Goal: Task Accomplishment & Management: Manage account settings

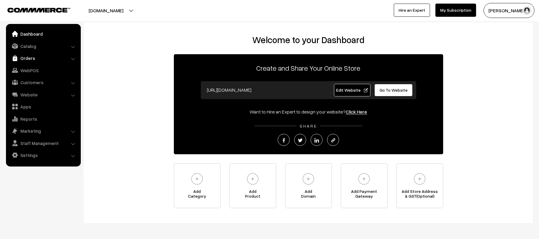
click at [25, 58] on link "Orders" at bounding box center [42, 58] width 71 height 11
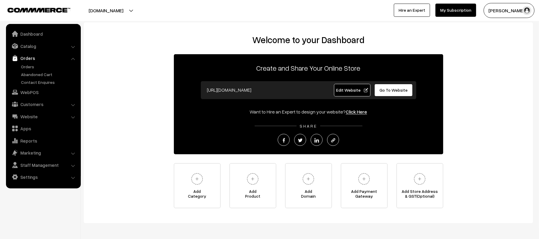
click at [32, 71] on ul "Orders" at bounding box center [43, 74] width 72 height 22
click at [30, 66] on link "Orders" at bounding box center [48, 66] width 59 height 6
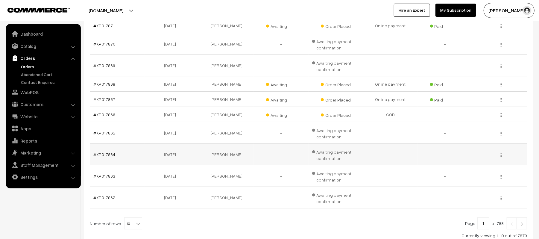
scroll to position [160, 0]
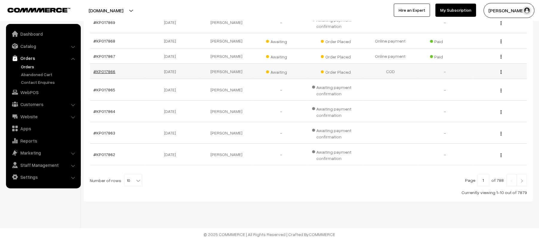
drag, startPoint x: 107, startPoint y: 75, endPoint x: 95, endPoint y: 73, distance: 11.8
click at [524, 181] on img at bounding box center [521, 181] width 5 height 4
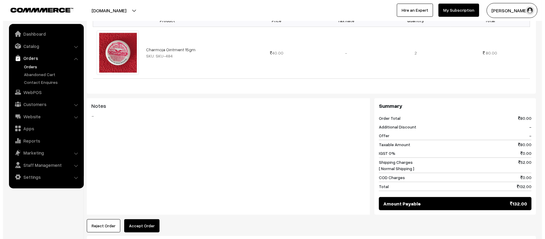
scroll to position [252, 0]
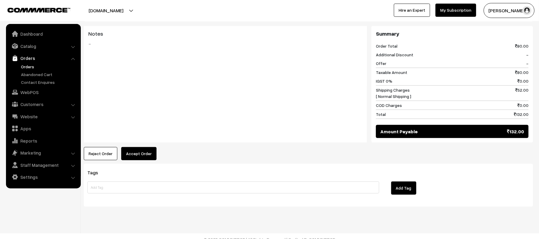
click at [145, 147] on button "Accept Order" at bounding box center [138, 153] width 35 height 13
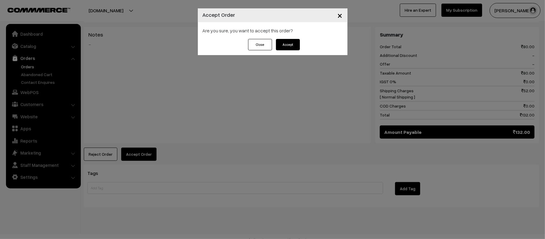
click at [283, 46] on button "Accept" at bounding box center [288, 44] width 24 height 11
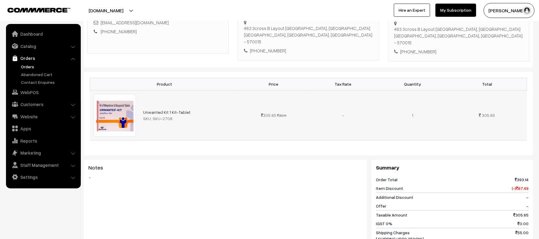
scroll to position [120, 0]
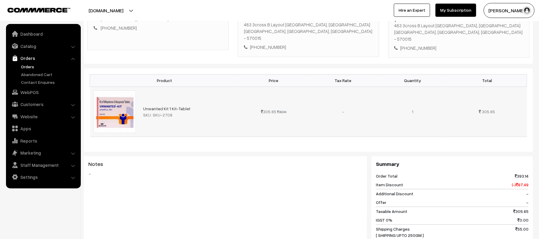
drag, startPoint x: 168, startPoint y: 113, endPoint x: 162, endPoint y: 109, distance: 7.1
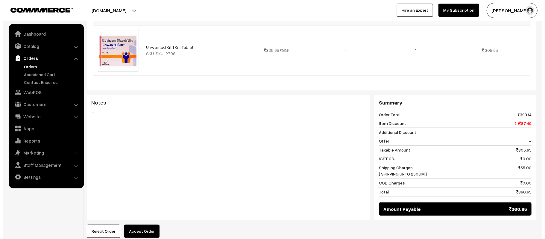
scroll to position [267, 0]
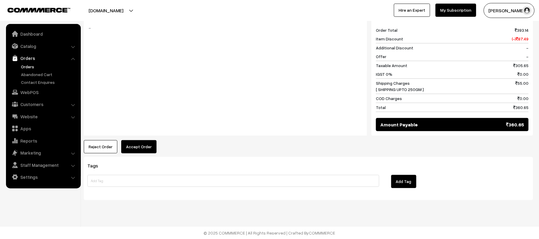
click at [138, 147] on button "Accept Order" at bounding box center [138, 146] width 35 height 13
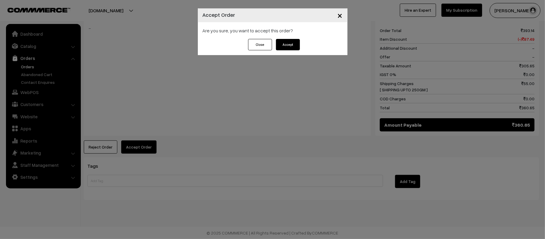
click at [280, 42] on button "Accept" at bounding box center [288, 44] width 24 height 11
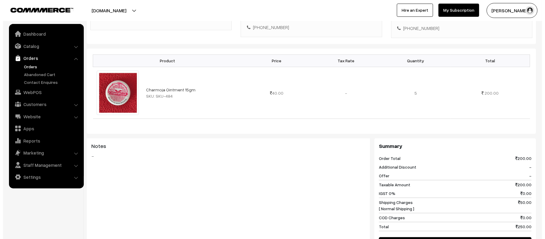
scroll to position [252, 0]
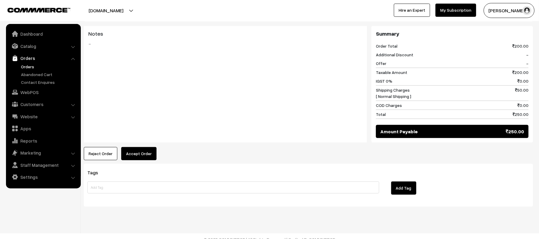
click at [147, 147] on button "Accept Order" at bounding box center [138, 153] width 35 height 13
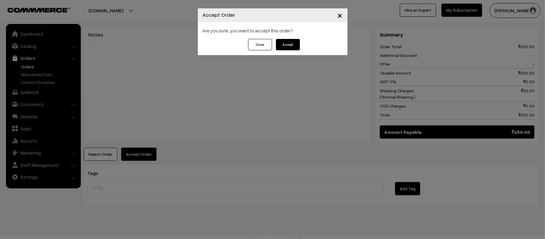
click at [286, 47] on button "Accept" at bounding box center [288, 44] width 24 height 11
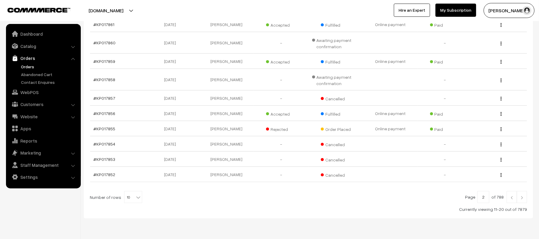
scroll to position [120, 0]
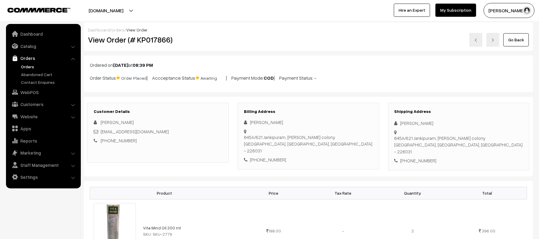
click at [290, 34] on div "Go Back" at bounding box center [383, 40] width 291 height 14
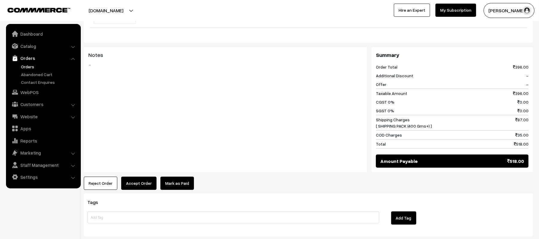
scroll to position [240, 0]
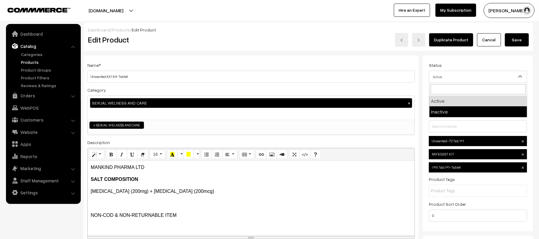
select select "2"
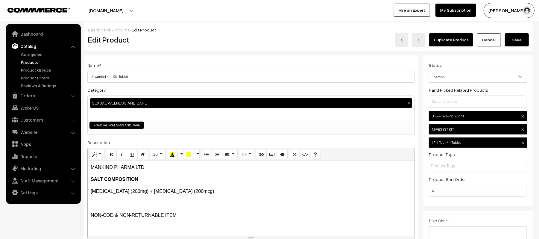
click at [514, 36] on button "Save" at bounding box center [517, 39] width 24 height 13
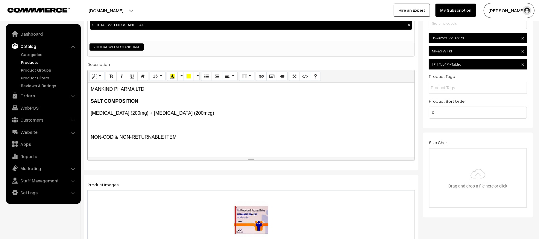
scroll to position [120, 0]
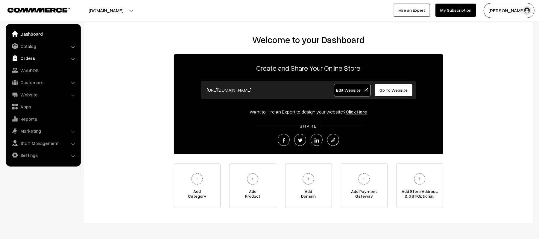
click at [36, 56] on link "Orders" at bounding box center [42, 58] width 71 height 11
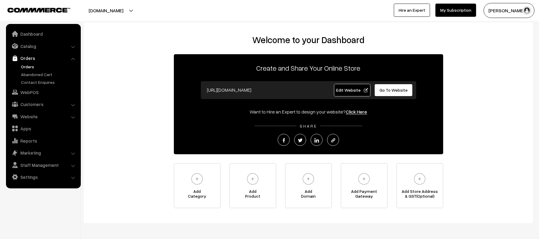
click at [27, 63] on link "Orders" at bounding box center [48, 66] width 59 height 6
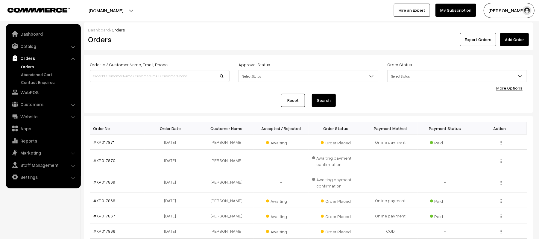
click at [517, 39] on link "Add Order" at bounding box center [514, 39] width 29 height 13
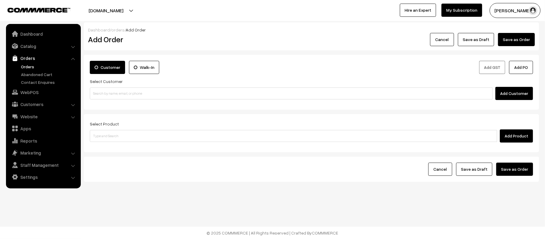
click at [178, 104] on div "Customer Walk-In Add GST Add PO Select Customer Add Customer" at bounding box center [311, 82] width 455 height 55
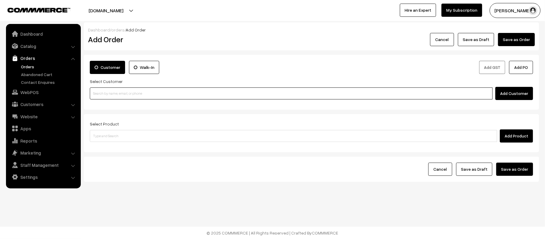
click at [174, 96] on input at bounding box center [291, 93] width 403 height 12
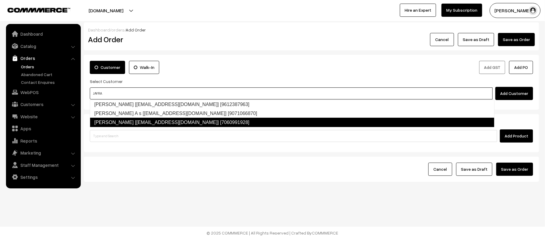
click at [126, 120] on link "Jayram Pandit [jayrampandit778195@gmail.com] [7060991928]" at bounding box center [292, 123] width 405 height 10
type input "JAYRA"
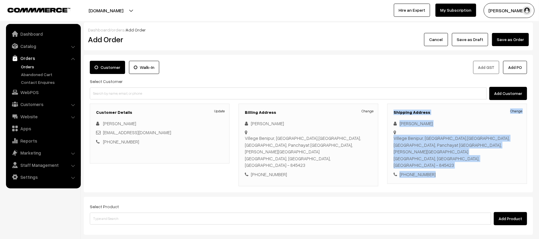
drag, startPoint x: 392, startPoint y: 113, endPoint x: 466, endPoint y: 160, distance: 88.9
click at [466, 160] on div "Shipping Address Change JAYRAM PANDIT Villege Benipur, PO Mangalpur,Motihari, P…" at bounding box center [457, 144] width 140 height 80
copy div "Shipping Address Change JAYRAM PANDIT Villege Benipur, PO Mangalpur,Motihari, P…"
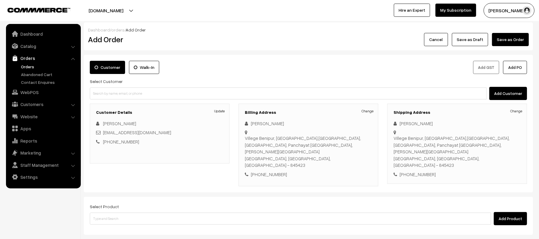
click at [350, 173] on div "Billing Address Change JAYRAM PANDIT Villege Benipur, PO Mangalpur,Motihari, PS…" at bounding box center [309, 145] width 140 height 83
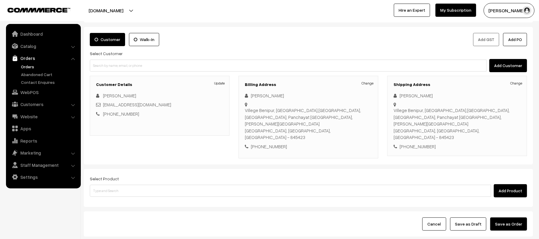
scroll to position [56, 0]
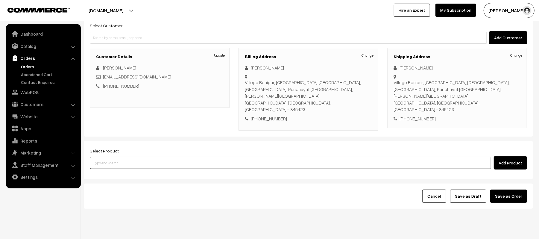
click at [155, 157] on input at bounding box center [291, 163] width 402 height 12
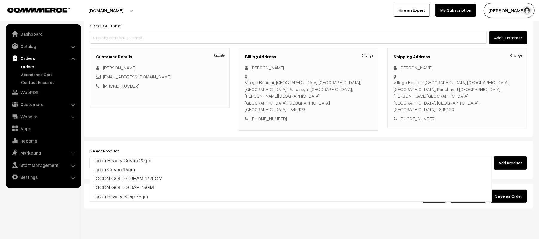
type input "IGCON GOLD"
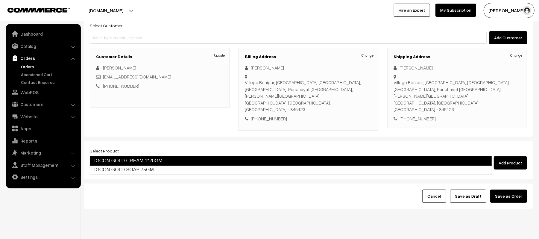
click at [131, 159] on link "IGCON GOLD CREAM 1*20GM" at bounding box center [291, 161] width 402 height 10
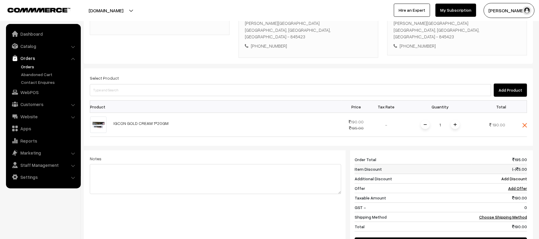
scroll to position [136, 0]
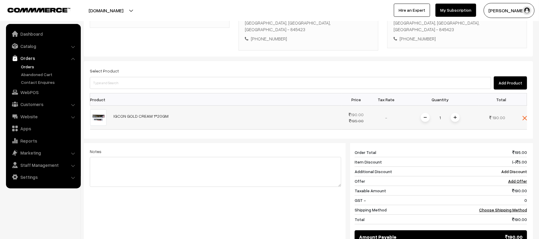
click at [454, 113] on span at bounding box center [455, 117] width 9 height 9
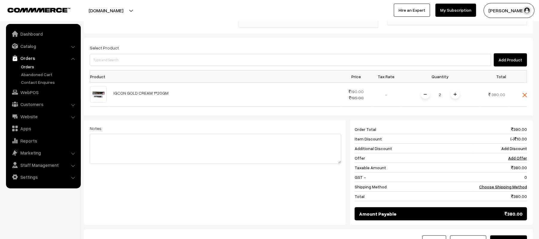
scroll to position [206, 0]
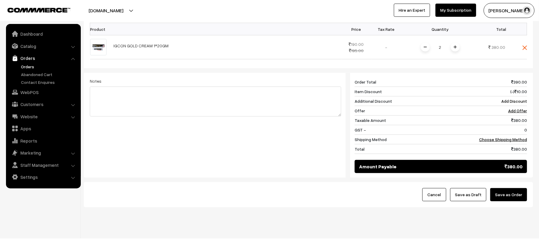
click at [230, 134] on div "Notes Giftcards ( Upgrade ) Apply" at bounding box center [215, 122] width 260 height 99
click at [515, 137] on link "Choose Shipping Method" at bounding box center [503, 139] width 48 height 5
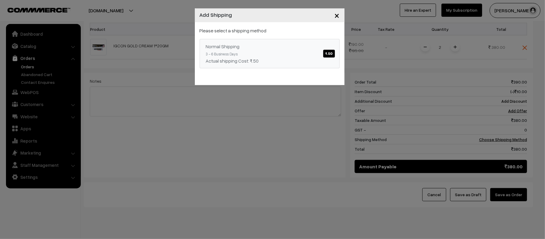
click at [243, 48] on div "Normal Shipping ₹.50" at bounding box center [270, 46] width 128 height 7
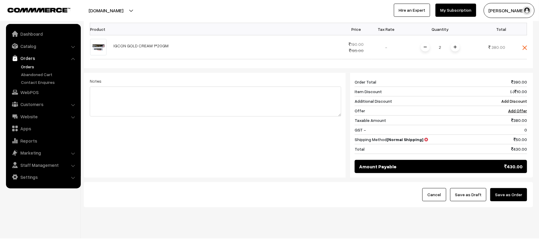
click at [221, 188] on div "Cancel Save as Draft Save as Order" at bounding box center [308, 194] width 437 height 13
click at [519, 108] on link "Add Offer" at bounding box center [517, 110] width 19 height 5
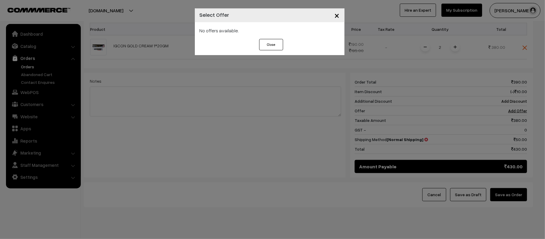
click at [276, 45] on button "Close" at bounding box center [271, 44] width 24 height 11
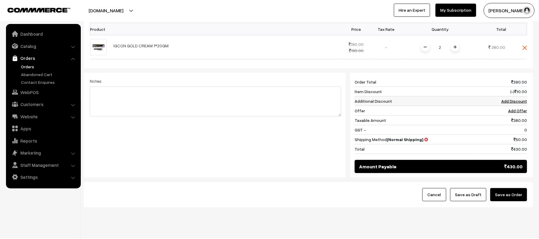
click at [513, 99] on link "Add Discount" at bounding box center [515, 101] width 26 height 5
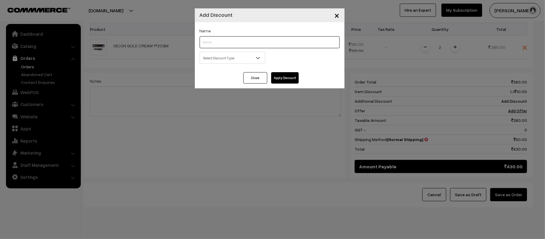
click at [217, 45] on input "text" at bounding box center [270, 42] width 140 height 12
type input "REQUESTED DIS"
type input "DISCOUNT"
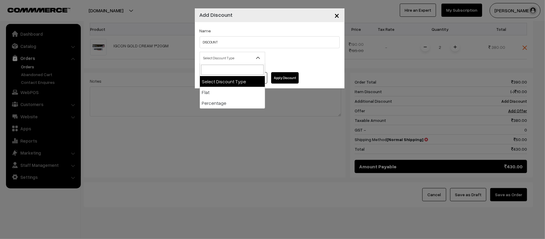
click at [216, 61] on span "Select Discount Type" at bounding box center [232, 58] width 65 height 10
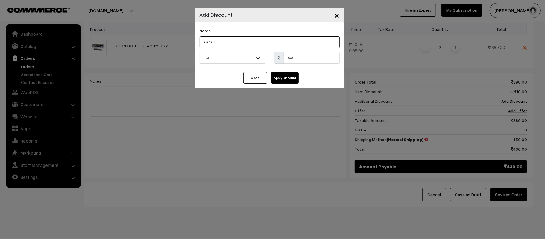
click at [223, 46] on input "DISCOUNT" at bounding box center [270, 42] width 140 height 12
click at [216, 65] on div "Select Discount Type Flat Percentage Flat 0.00 % 0.00" at bounding box center [269, 60] width 149 height 16
click at [215, 59] on span "Flat" at bounding box center [232, 58] width 65 height 10
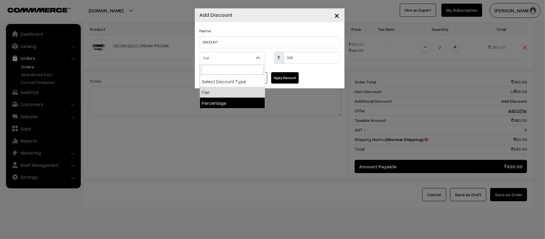
select select "percentage"
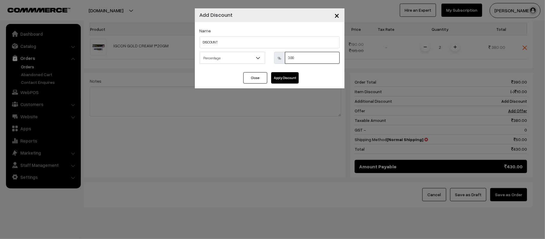
click at [309, 60] on input "0.00" at bounding box center [312, 58] width 55 height 12
type input "10"
click at [288, 75] on button "Apply Discount" at bounding box center [285, 77] width 28 height 11
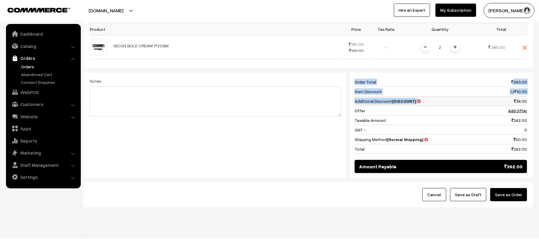
drag, startPoint x: 351, startPoint y: 88, endPoint x: 463, endPoint y: 88, distance: 111.4
click at [463, 88] on div "392 Order Total 390.00 Item Discount (-) 10.00 Additional Discount [DISCOUNT] 3…" at bounding box center [439, 125] width 186 height 105
click at [287, 155] on div "Notes Giftcards ( Upgrade ) Apply" at bounding box center [215, 122] width 260 height 99
click at [521, 188] on button "Save as Order" at bounding box center [508, 194] width 37 height 13
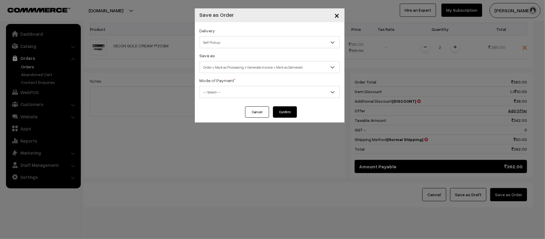
click at [219, 37] on span "Self Pickup" at bounding box center [270, 42] width 140 height 10
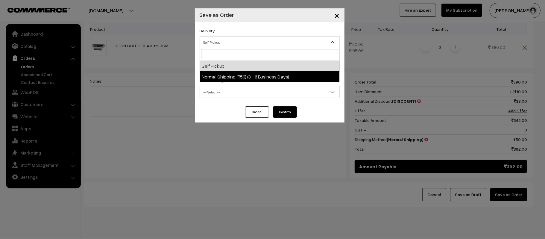
select select "NS4"
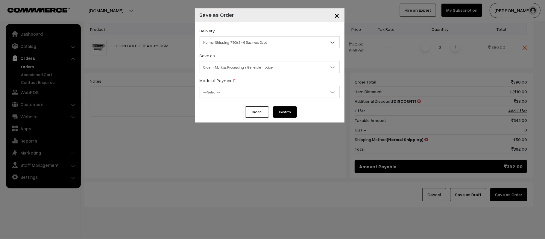
click at [222, 66] on span "Order + Mark as Processing + Generate Invoice" at bounding box center [270, 67] width 140 height 10
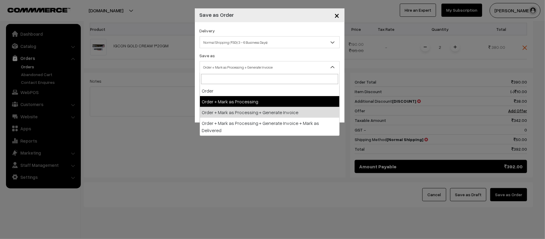
select select "2"
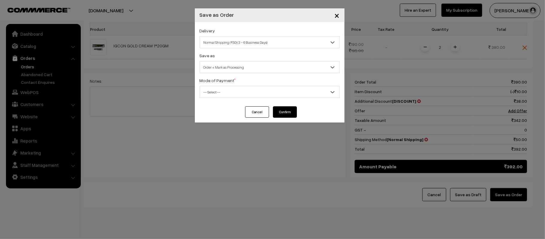
click at [225, 96] on span "-- Select --" at bounding box center [270, 92] width 140 height 10
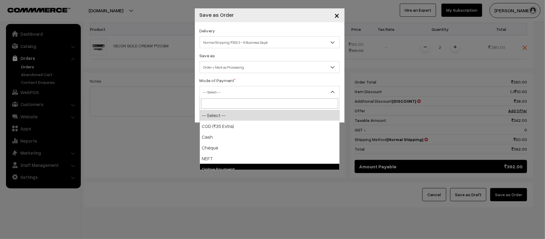
select select "5"
checkbox input "true"
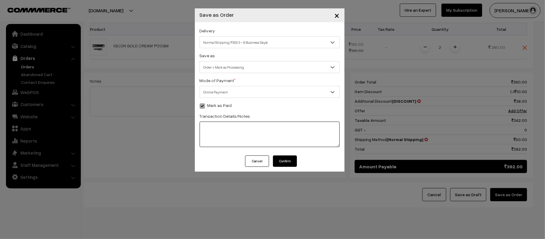
click at [221, 122] on textarea at bounding box center [270, 134] width 140 height 25
type textarea "PAYTM 12.10.25"
click at [282, 162] on button "Confirm" at bounding box center [285, 160] width 24 height 11
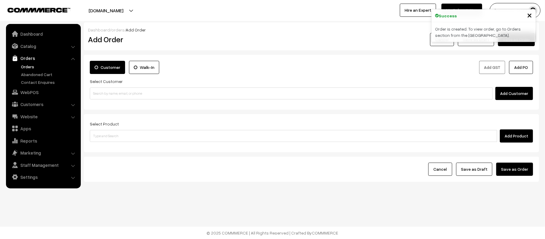
click at [24, 66] on link "Orders" at bounding box center [48, 66] width 59 height 6
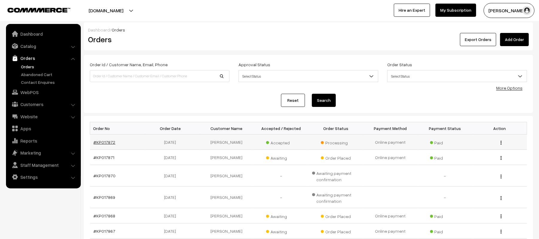
click at [112, 141] on link "#KP017872" at bounding box center [105, 142] width 22 height 5
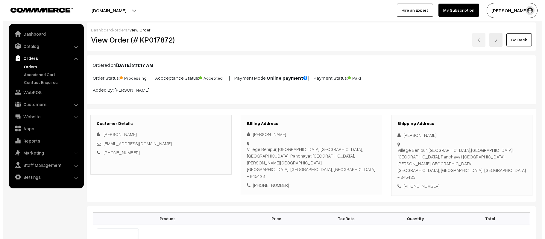
scroll to position [240, 0]
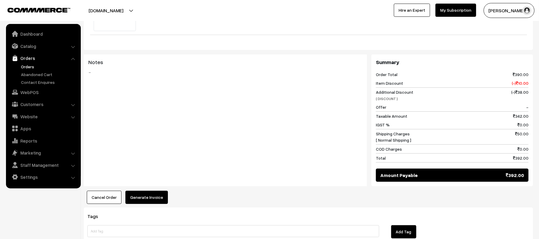
click at [152, 191] on button "Generate Invoice" at bounding box center [146, 197] width 43 height 13
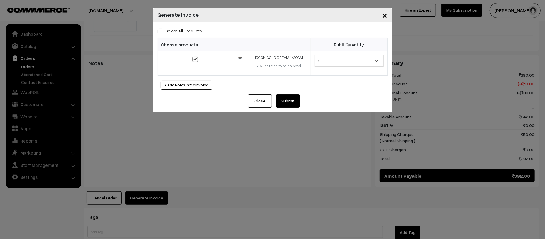
click at [281, 106] on button "Submit" at bounding box center [288, 100] width 24 height 13
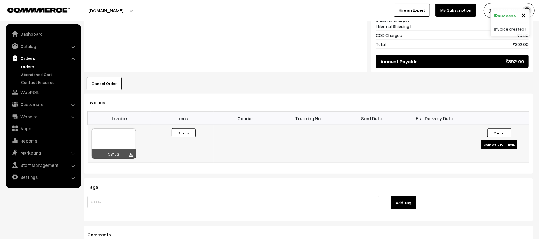
scroll to position [359, 0]
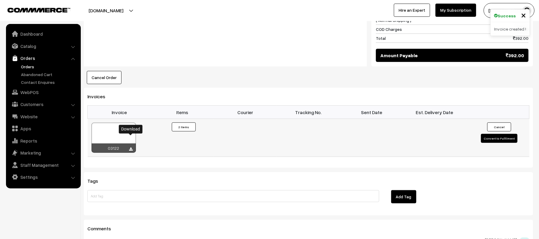
click at [131, 147] on icon at bounding box center [131, 149] width 4 height 4
click at [439, 71] on div "Cancel Order × Cancel Order Are you sure, you want to cancel this order? Close …" at bounding box center [308, 77] width 449 height 13
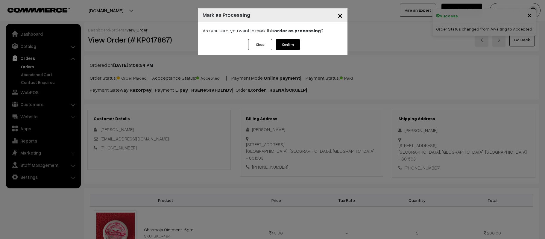
scroll to position [318, 0]
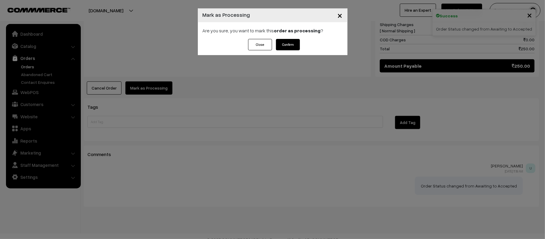
click at [289, 45] on button "Confirm" at bounding box center [288, 44] width 24 height 11
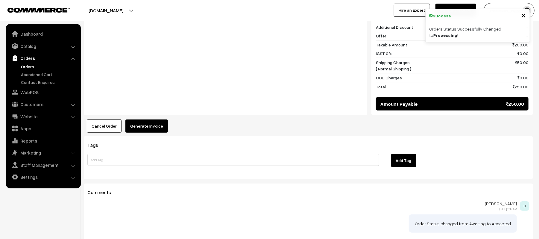
click at [140, 106] on div "Notes -" at bounding box center [225, 57] width 283 height 116
click at [145, 122] on button "Generate Invoice" at bounding box center [146, 125] width 43 height 13
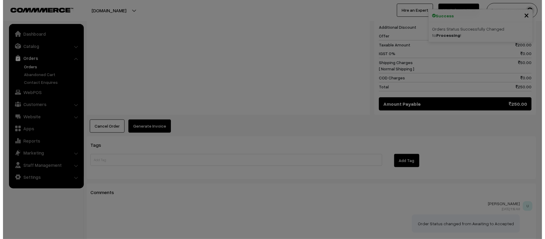
scroll to position [280, 0]
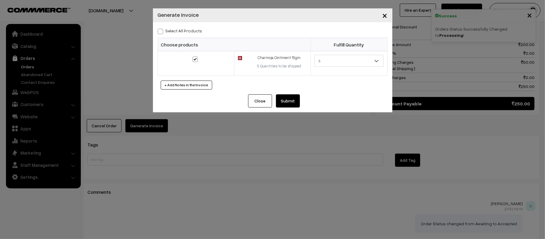
drag, startPoint x: 287, startPoint y: 99, endPoint x: 290, endPoint y: 101, distance: 3.6
click at [287, 99] on button "Submit" at bounding box center [288, 100] width 24 height 13
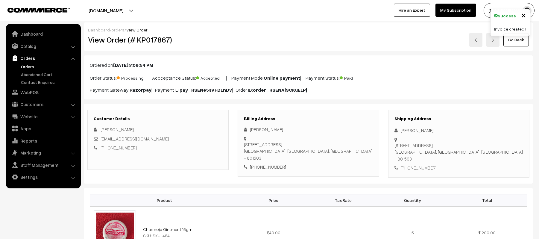
scroll to position [280, 0]
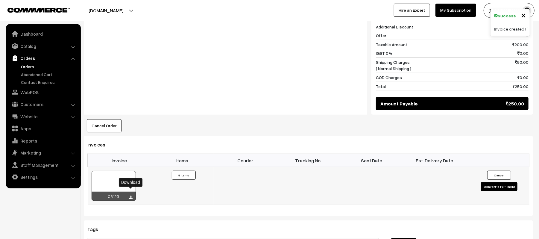
click at [132, 196] on icon at bounding box center [131, 198] width 4 height 4
click at [454, 125] on div "Cancel Order × Cancel Order Are you sure, you want to cancel this order? Close …" at bounding box center [308, 125] width 449 height 13
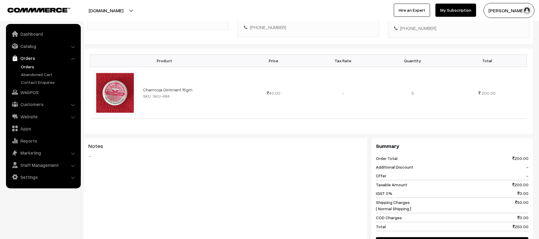
scroll to position [0, 0]
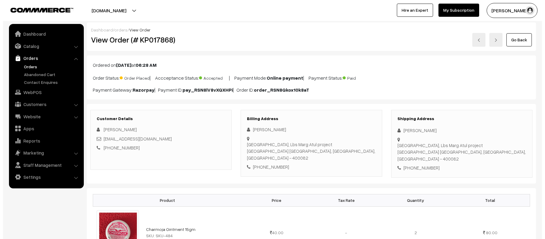
scroll to position [240, 0]
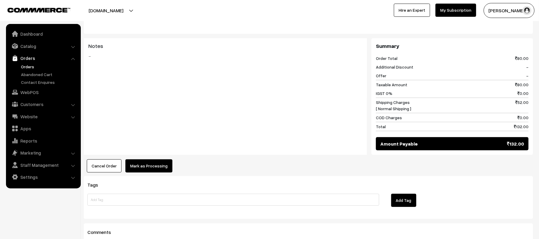
click at [147, 160] on button "Mark as Processing" at bounding box center [148, 165] width 47 height 13
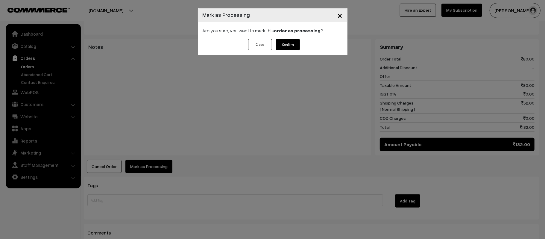
click at [289, 39] on button "Confirm" at bounding box center [288, 44] width 24 height 11
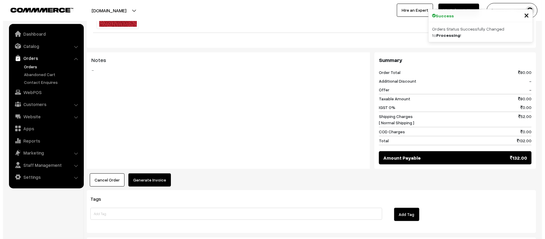
scroll to position [240, 0]
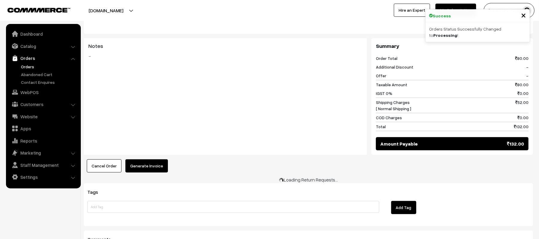
click at [153, 159] on button "Generate Invoice" at bounding box center [146, 165] width 43 height 13
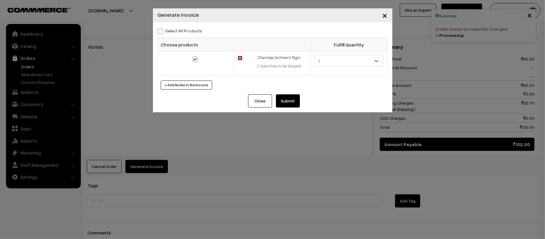
click at [295, 111] on div "Close Submit Back Fulfill Items" at bounding box center [273, 103] width 240 height 18
click at [290, 105] on button "Submit" at bounding box center [288, 100] width 24 height 13
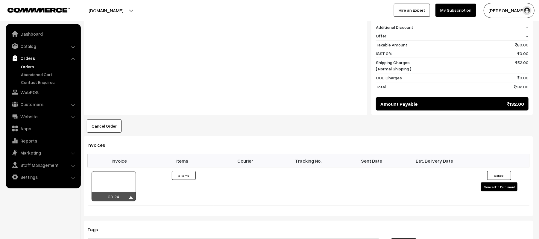
scroll to position [319, 0]
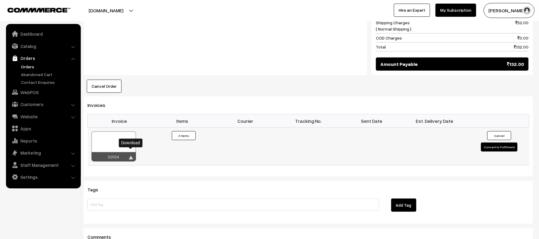
click at [129, 156] on icon at bounding box center [131, 158] width 4 height 4
click at [455, 85] on div "Cancel Order × Cancel Order Are you sure, you want to cancel this order? Close …" at bounding box center [308, 86] width 449 height 13
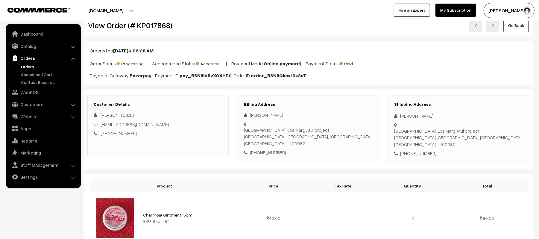
scroll to position [0, 0]
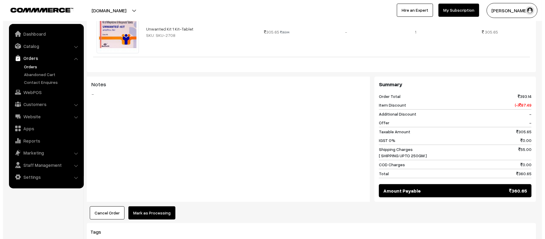
scroll to position [199, 0]
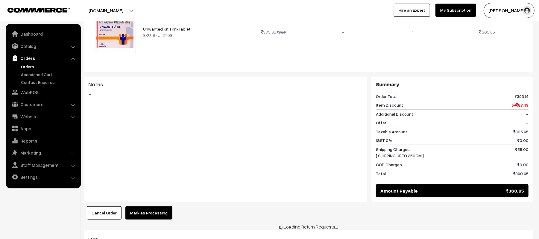
click at [152, 219] on button "Mark as Processing" at bounding box center [148, 212] width 47 height 13
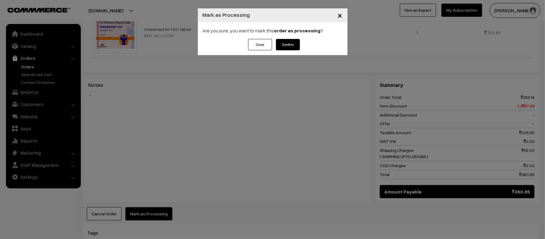
click at [284, 35] on div "Are you sure, you want to mark this order as processing ?" at bounding box center [273, 30] width 150 height 17
click at [287, 43] on button "Confirm" at bounding box center [288, 44] width 24 height 11
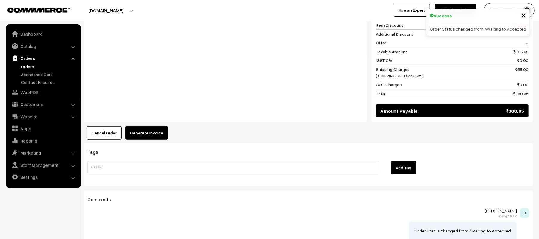
click at [145, 130] on button "Generate Invoice" at bounding box center [146, 132] width 43 height 13
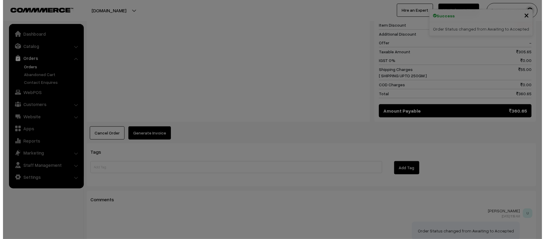
scroll to position [280, 0]
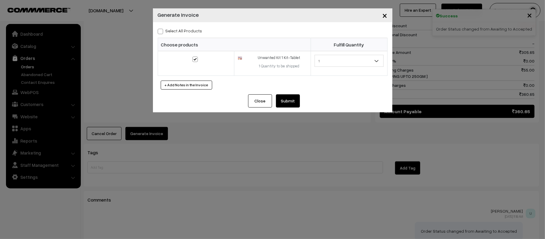
click at [293, 98] on button "Submit" at bounding box center [288, 100] width 24 height 13
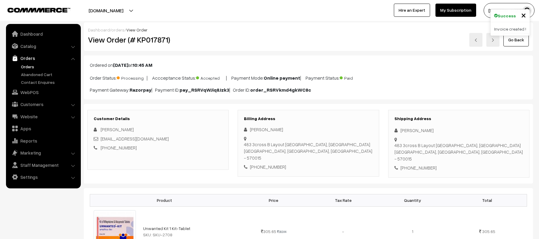
scroll to position [279, 0]
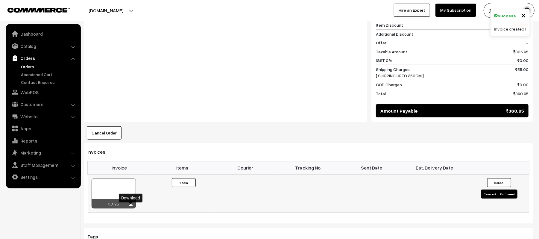
click at [130, 207] on icon at bounding box center [131, 205] width 4 height 4
click at [464, 143] on div "Dashboard / orders / View Order View Order (# KP017871) Go Back Ordered on [DAT…" at bounding box center [308, 58] width 449 height 631
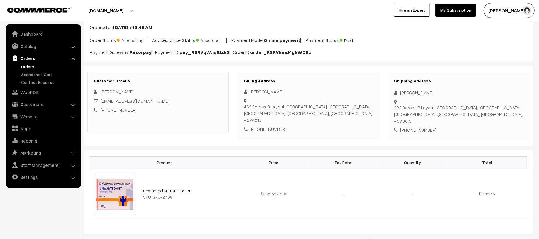
scroll to position [0, 0]
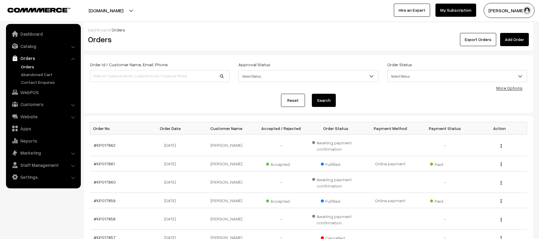
scroll to position [120, 0]
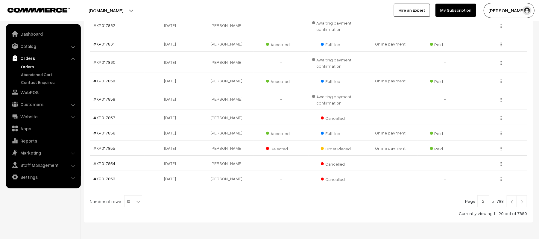
click at [511, 196] on div "Bulk Options Delete Selected Bulk Options Order No Order Date Customer Name Acc…" at bounding box center [308, 109] width 437 height 214
click at [511, 203] on img at bounding box center [511, 202] width 5 height 4
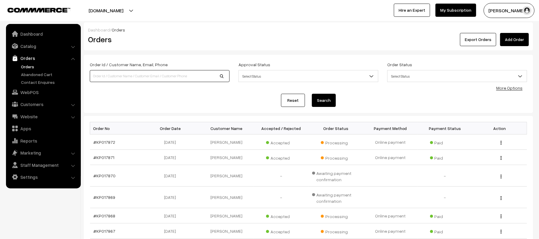
click at [137, 76] on input at bounding box center [160, 76] width 140 height 12
paste input "KP017271"
type input "KP017271"
click at [312, 94] on button "Search" at bounding box center [324, 100] width 24 height 13
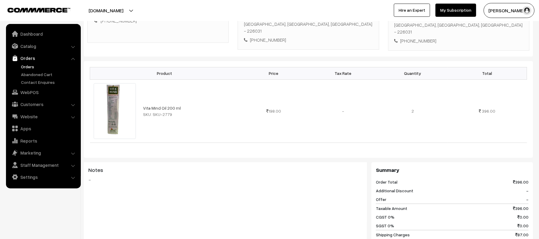
scroll to position [265, 0]
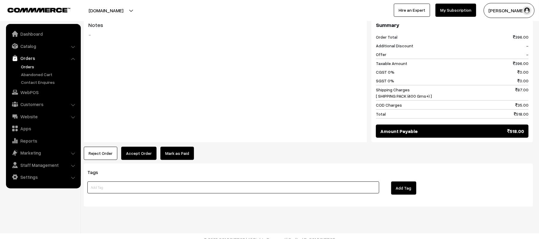
click at [183, 183] on input at bounding box center [233, 187] width 292 height 12
type input "NEAR [GEOGRAPHIC_DATA][PERSON_NAME]"
click at [414, 181] on button "Add Tag" at bounding box center [403, 187] width 25 height 13
click at [235, 199] on div "Tags NEAR ST ANTHONY INTER COLLEGE Add Tag" at bounding box center [308, 184] width 449 height 43
click at [408, 182] on button "Add Tag" at bounding box center [403, 187] width 25 height 13
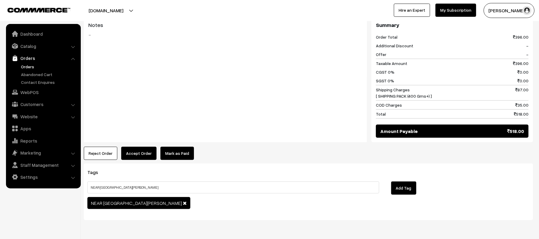
click at [132, 148] on button "Accept Order" at bounding box center [138, 153] width 35 height 13
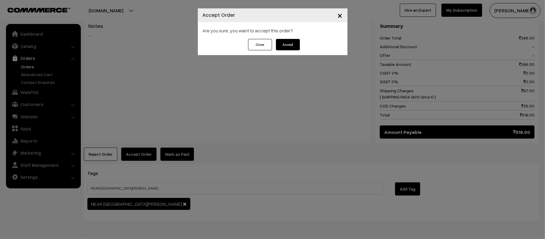
click at [283, 44] on button "Accept" at bounding box center [288, 44] width 24 height 11
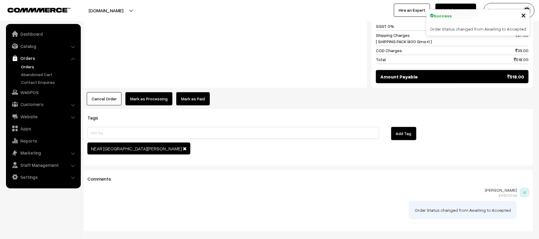
click at [140, 92] on button "Mark as Processing" at bounding box center [148, 98] width 47 height 13
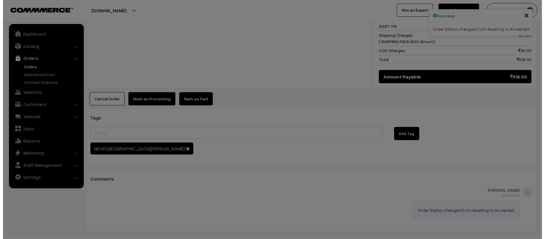
scroll to position [320, 0]
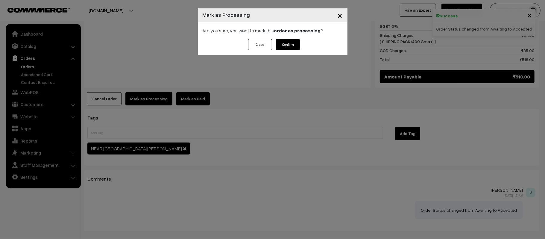
click at [289, 44] on button "Confirm" at bounding box center [288, 44] width 24 height 11
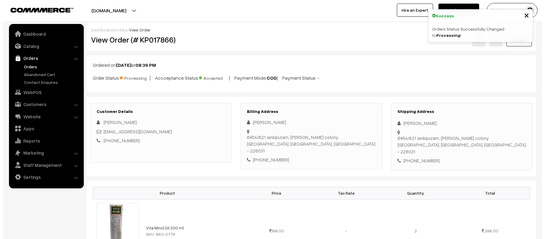
scroll to position [240, 0]
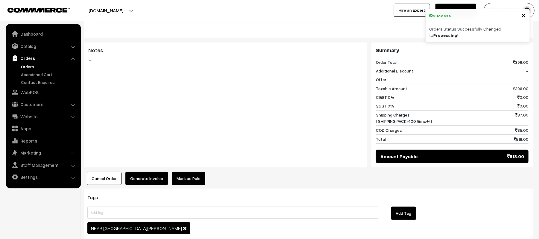
click at [144, 172] on button "Generate Invoice" at bounding box center [146, 178] width 43 height 13
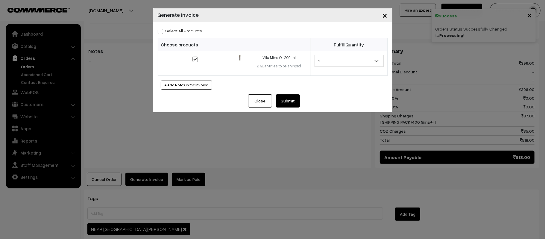
click at [288, 104] on button "Submit" at bounding box center [288, 100] width 24 height 13
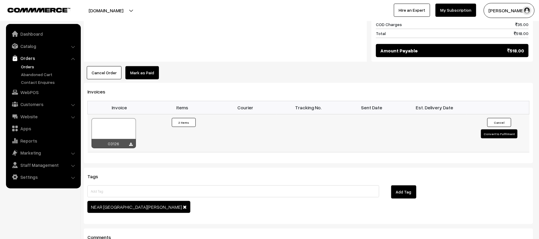
scroll to position [359, 0]
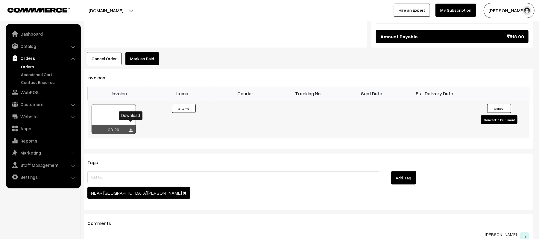
click at [131, 128] on icon at bounding box center [131, 130] width 4 height 4
click at [501, 163] on div "Tags Add Tag NEAR ST ANTHONY INTER COLLEGE" at bounding box center [308, 182] width 449 height 56
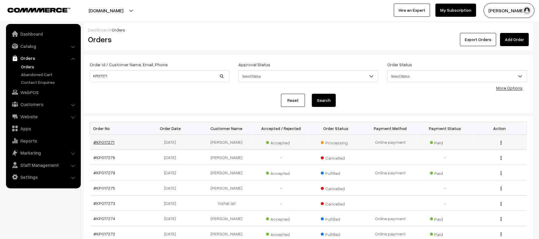
click at [106, 144] on link "#KP017271" at bounding box center [104, 142] width 21 height 5
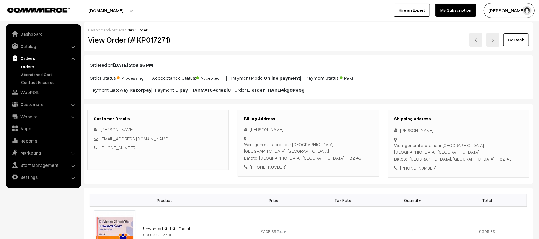
click at [422, 171] on div "+91 6005895341" at bounding box center [459, 167] width 129 height 7
copy div "6005895341"
click at [29, 102] on link "Customers" at bounding box center [42, 104] width 71 height 11
click at [27, 90] on link "Customers" at bounding box center [48, 91] width 59 height 6
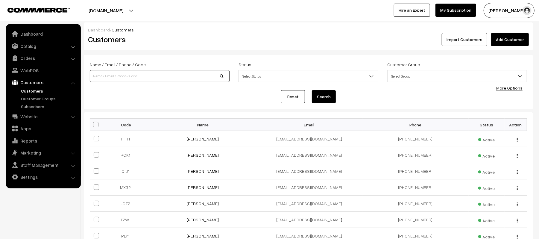
click at [138, 75] on input at bounding box center [160, 76] width 140 height 12
paste input "6005895341"
type input "6005895341"
click at [329, 95] on button "Search" at bounding box center [324, 96] width 24 height 13
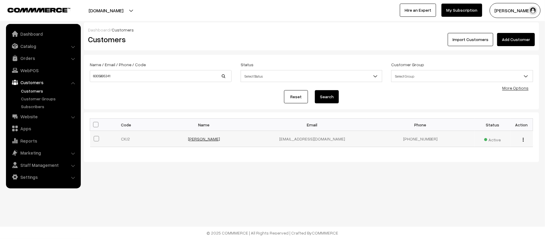
click at [208, 141] on link "[PERSON_NAME]" at bounding box center [204, 138] width 32 height 5
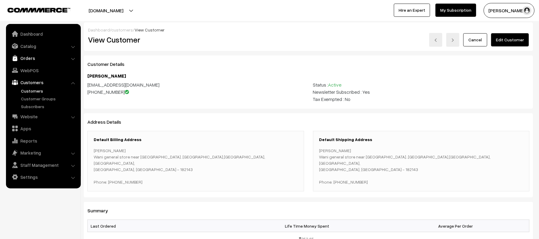
click at [27, 59] on link "Orders" at bounding box center [42, 58] width 71 height 11
click at [28, 64] on link "Orders" at bounding box center [48, 66] width 59 height 6
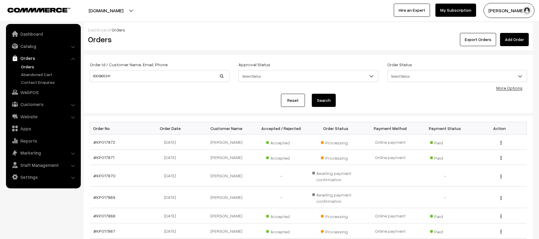
type input "6005895341"
click at [312, 94] on button "Search" at bounding box center [324, 100] width 24 height 13
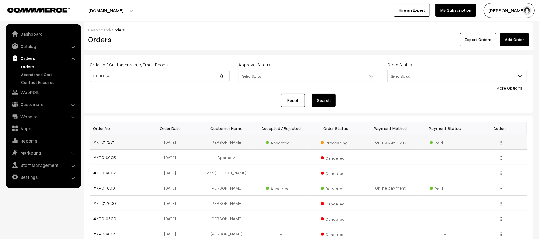
click at [110, 140] on link "#KP017271" at bounding box center [104, 142] width 21 height 5
click at [106, 186] on link "#KP011600" at bounding box center [105, 187] width 22 height 5
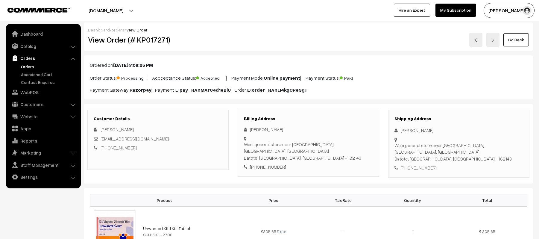
scroll to position [279, 0]
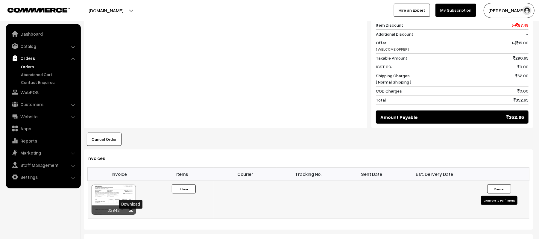
click at [132, 213] on icon at bounding box center [131, 211] width 4 height 4
